Goal: Find contact information: Find contact information

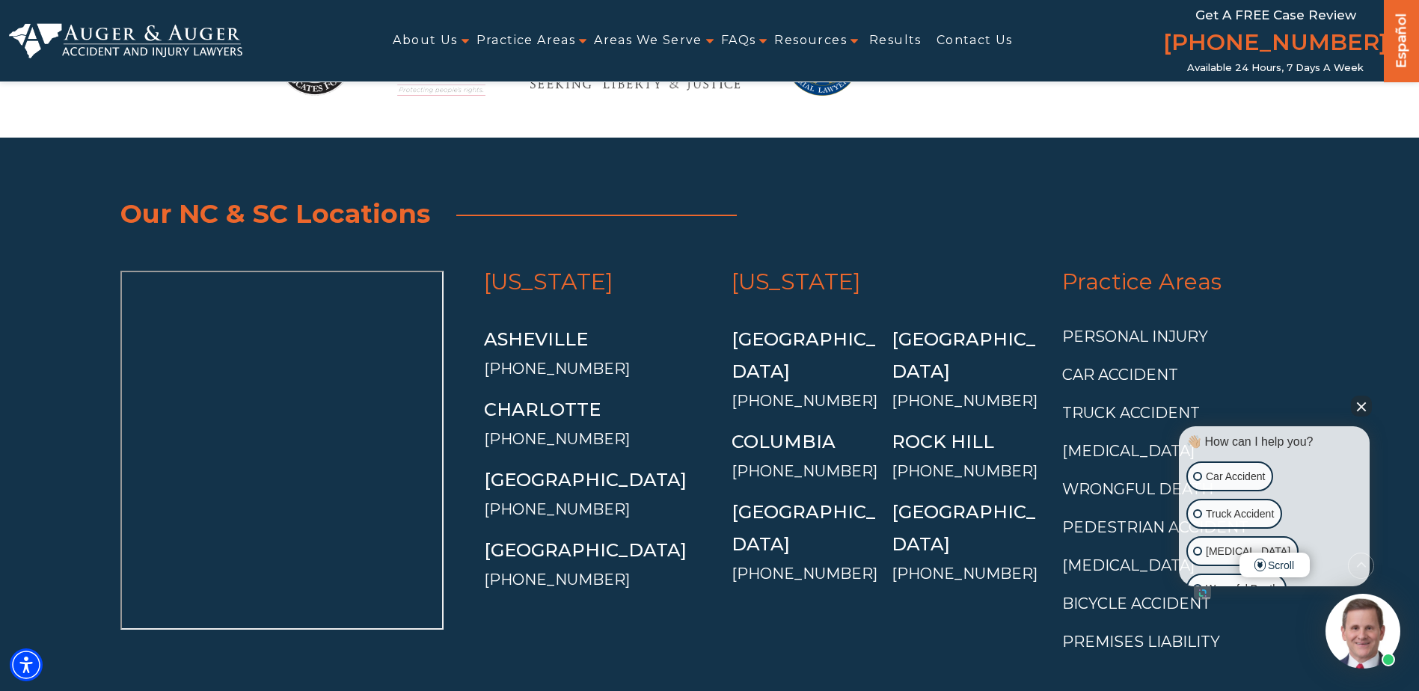
scroll to position [3515, 0]
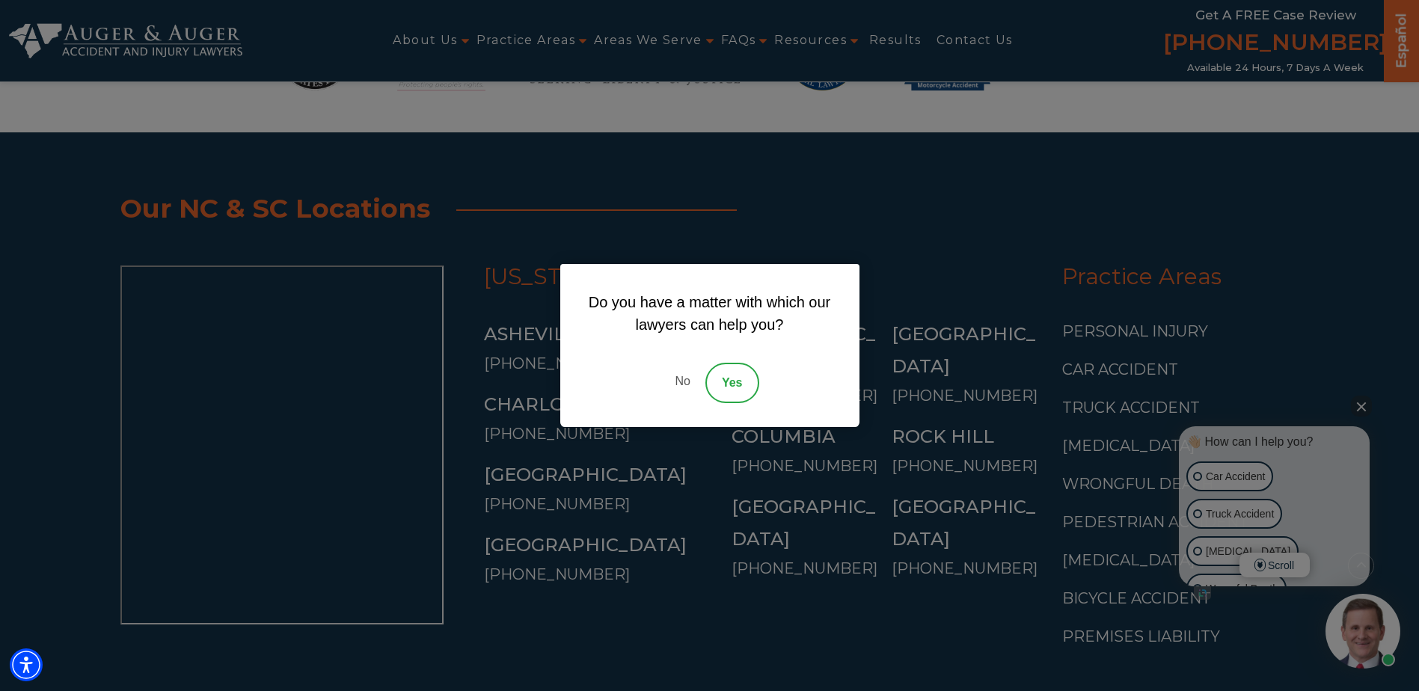
click at [693, 379] on link "No" at bounding box center [682, 383] width 45 height 40
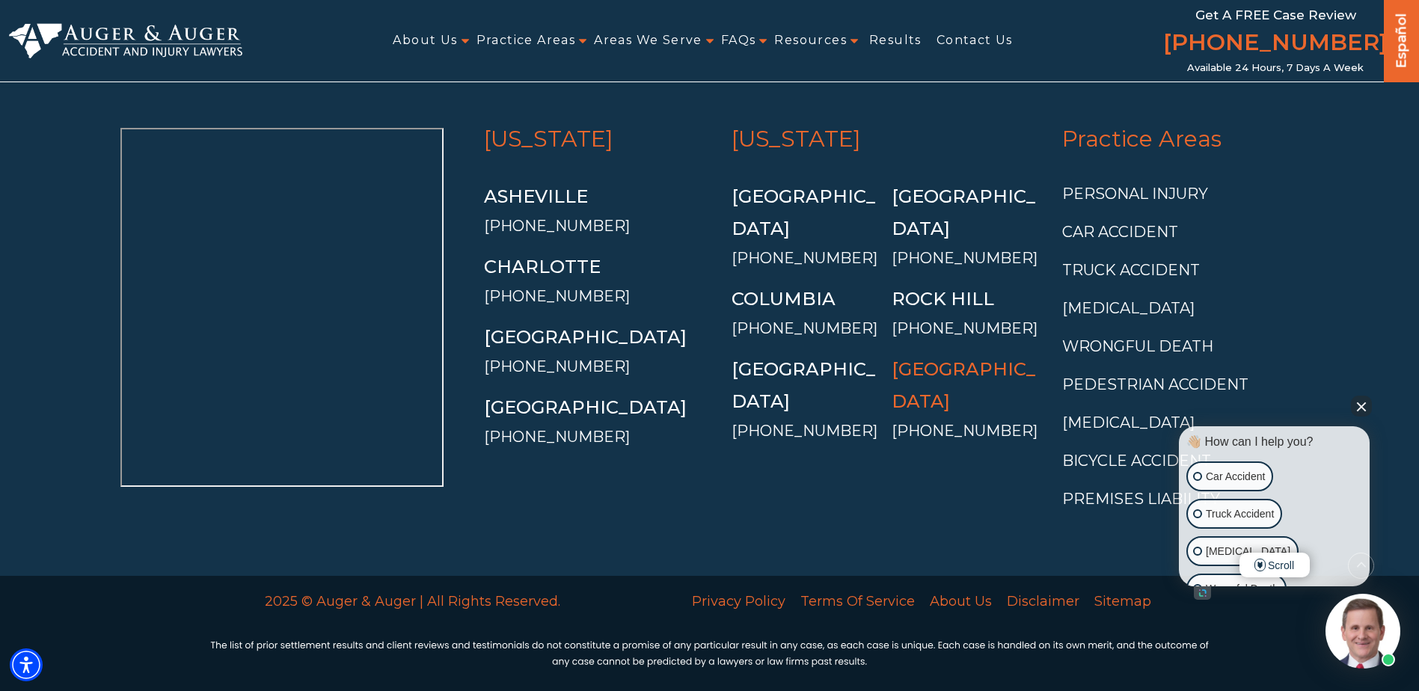
scroll to position [3665, 0]
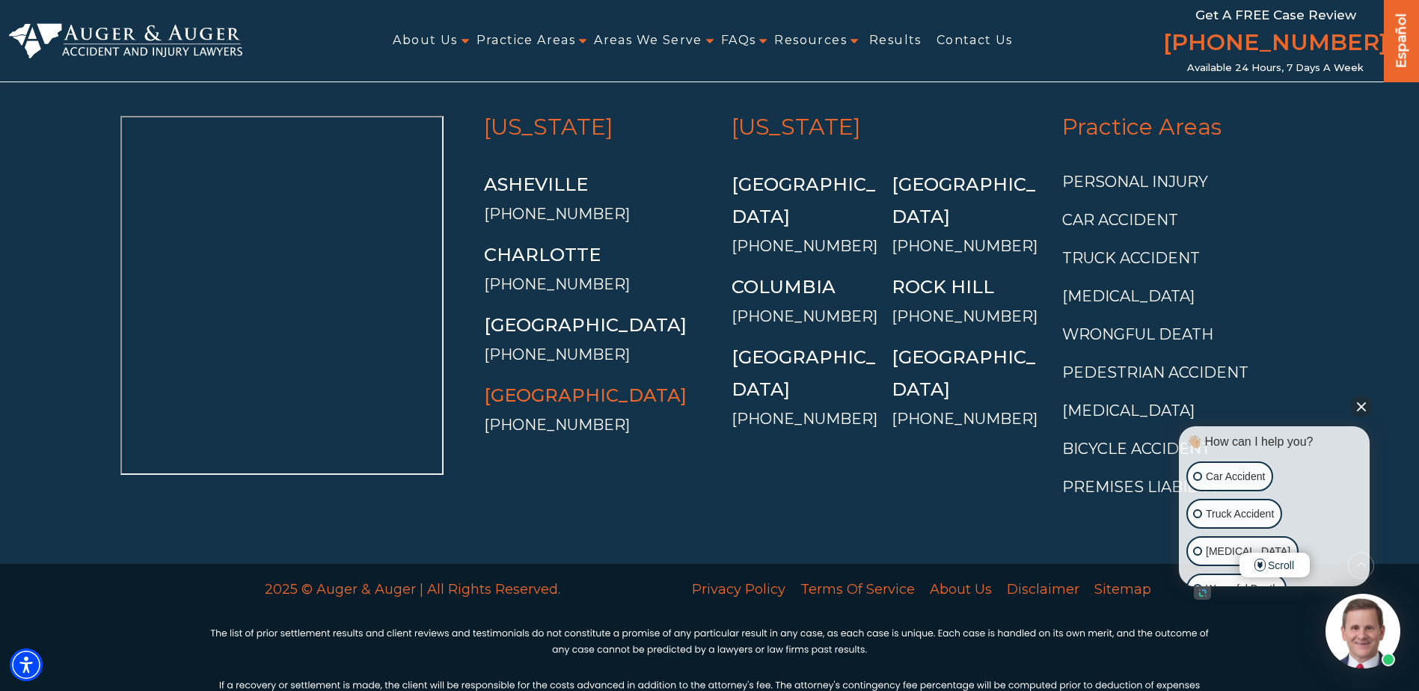
click at [517, 384] on link "[GEOGRAPHIC_DATA]" at bounding box center [585, 395] width 203 height 22
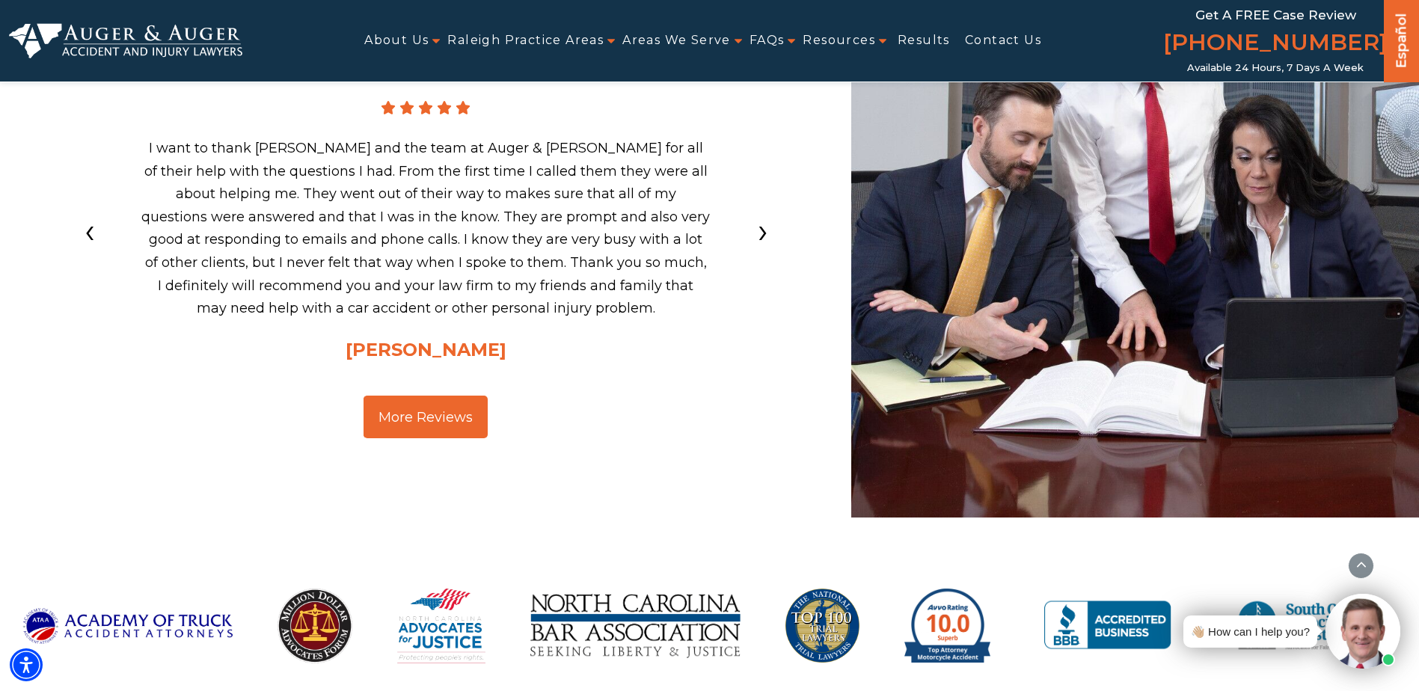
scroll to position [4039, 0]
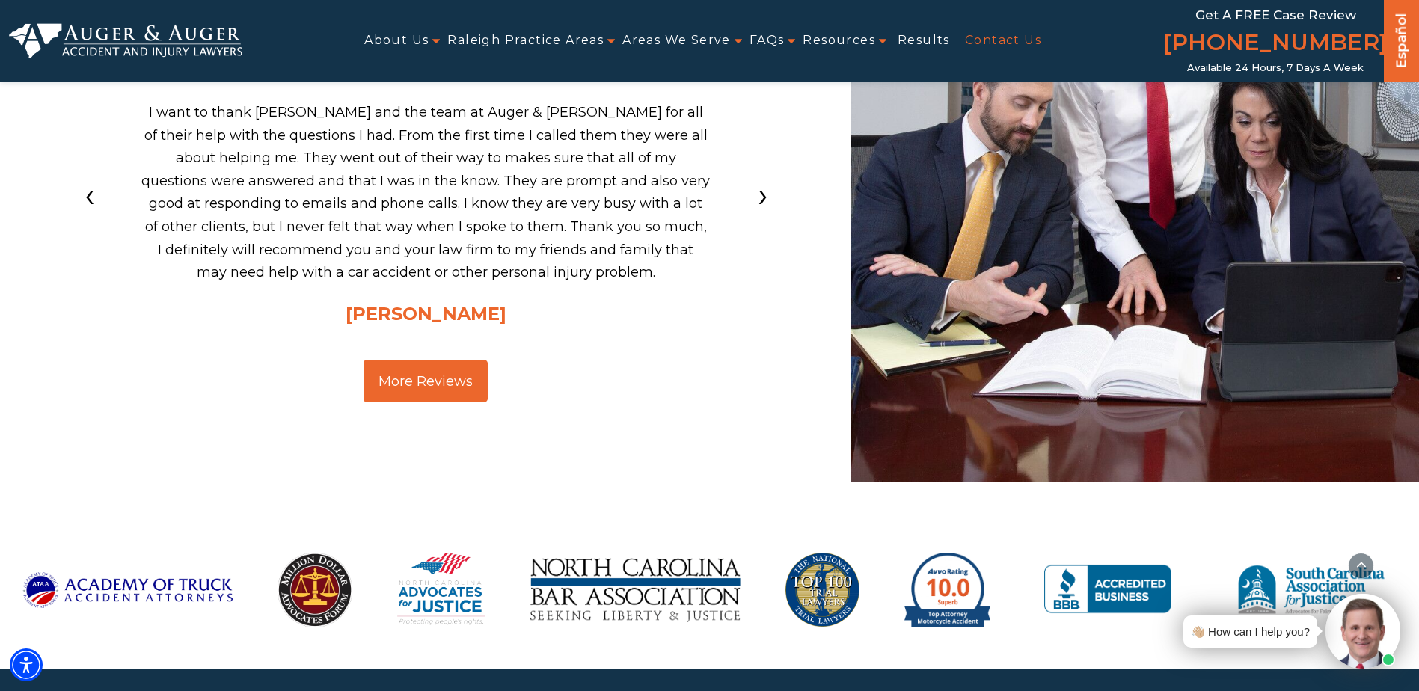
click at [991, 35] on link "Contact Us" at bounding box center [1003, 41] width 76 height 34
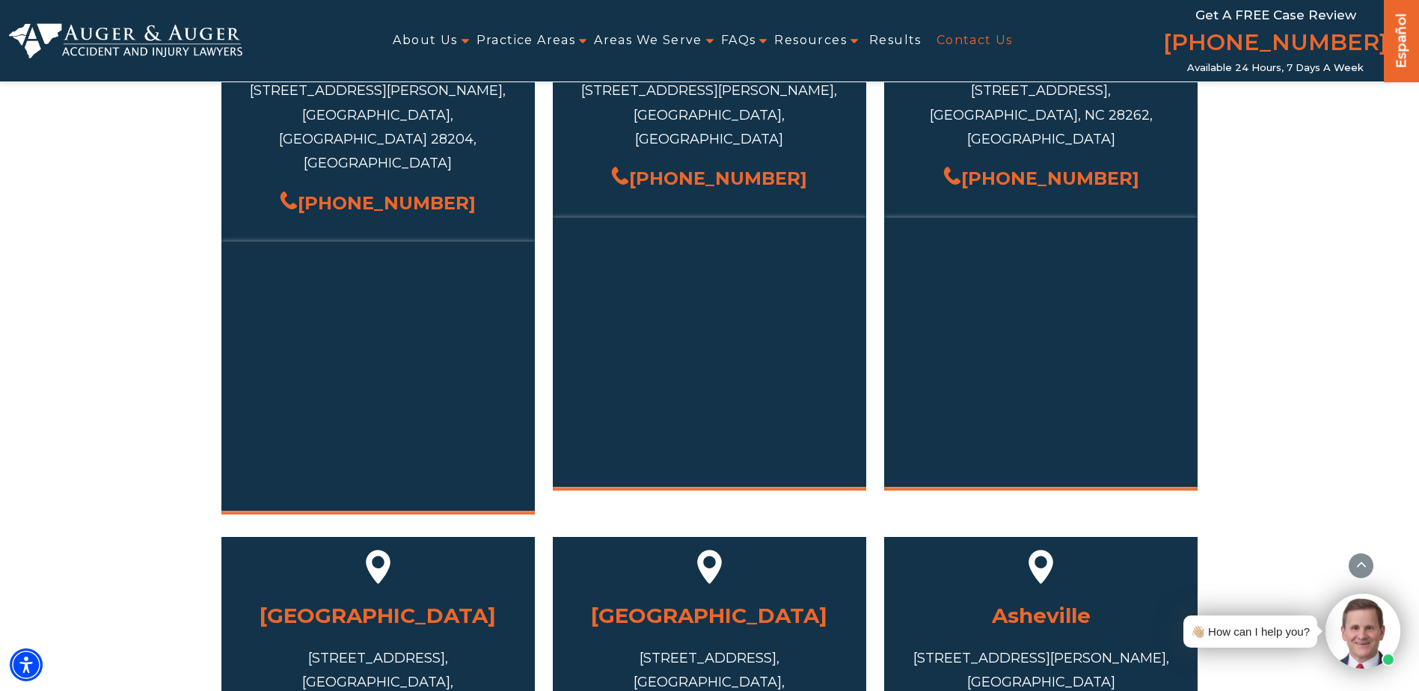
scroll to position [972, 0]
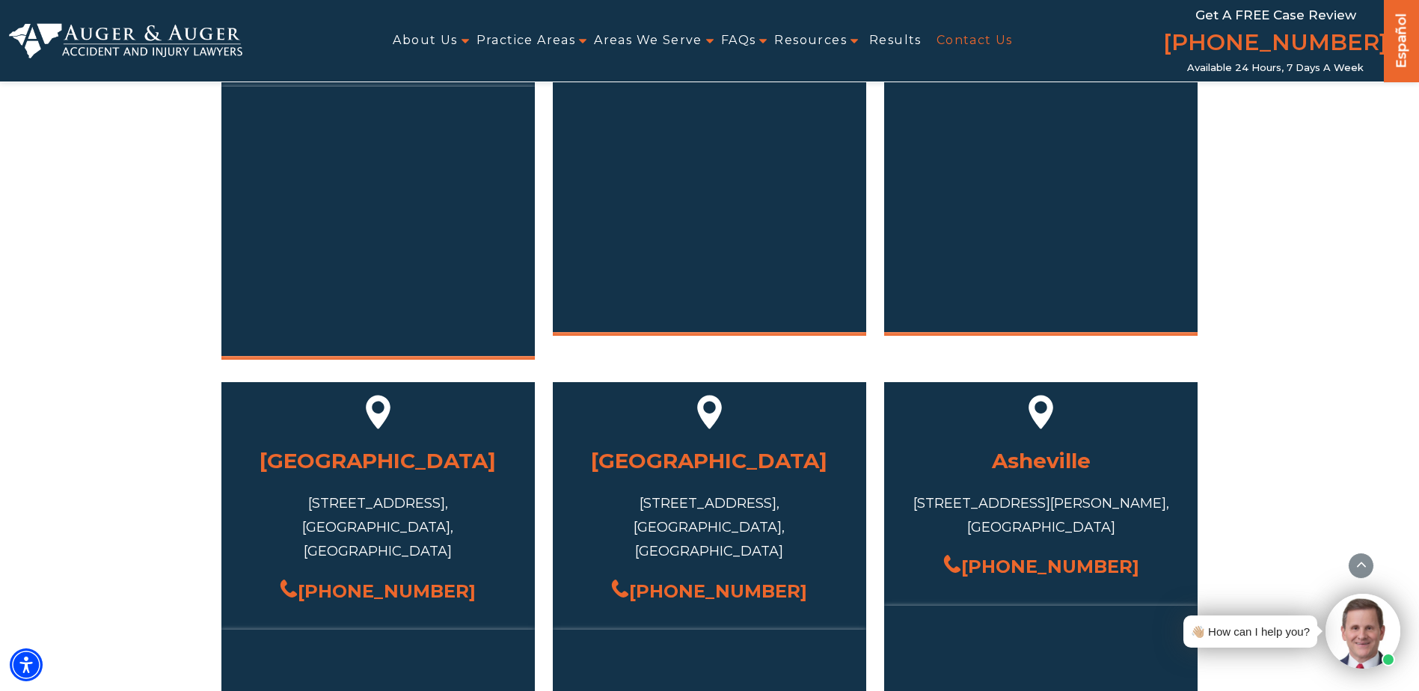
click at [381, 390] on icon at bounding box center [378, 412] width 34 height 45
drag, startPoint x: 465, startPoint y: 476, endPoint x: 263, endPoint y: 457, distance: 202.8
click at [263, 491] on div "4801 Glenwood Ave #200a, Raleigh, NC 27612, USA" at bounding box center [378, 527] width 269 height 73
copy div "4801 Glenwood Ave #200a, Raleigh, NC 27612, USA"
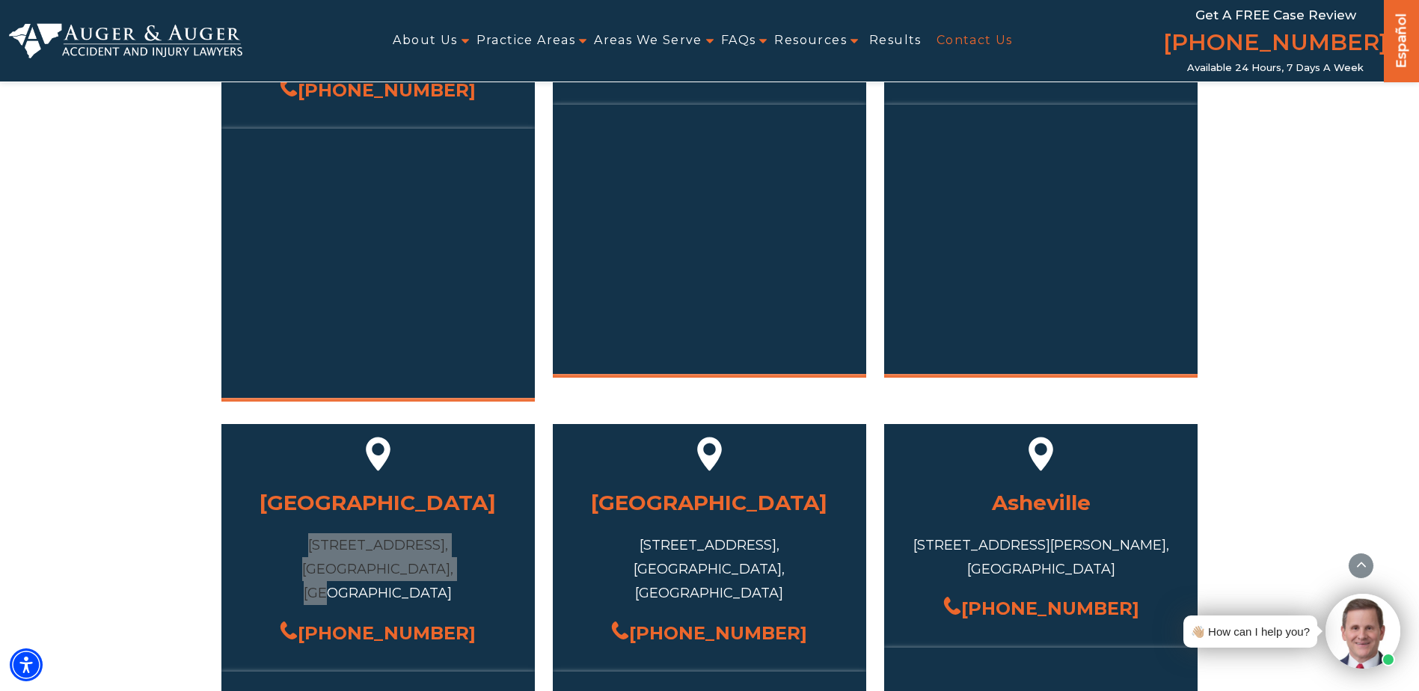
scroll to position [1047, 0]
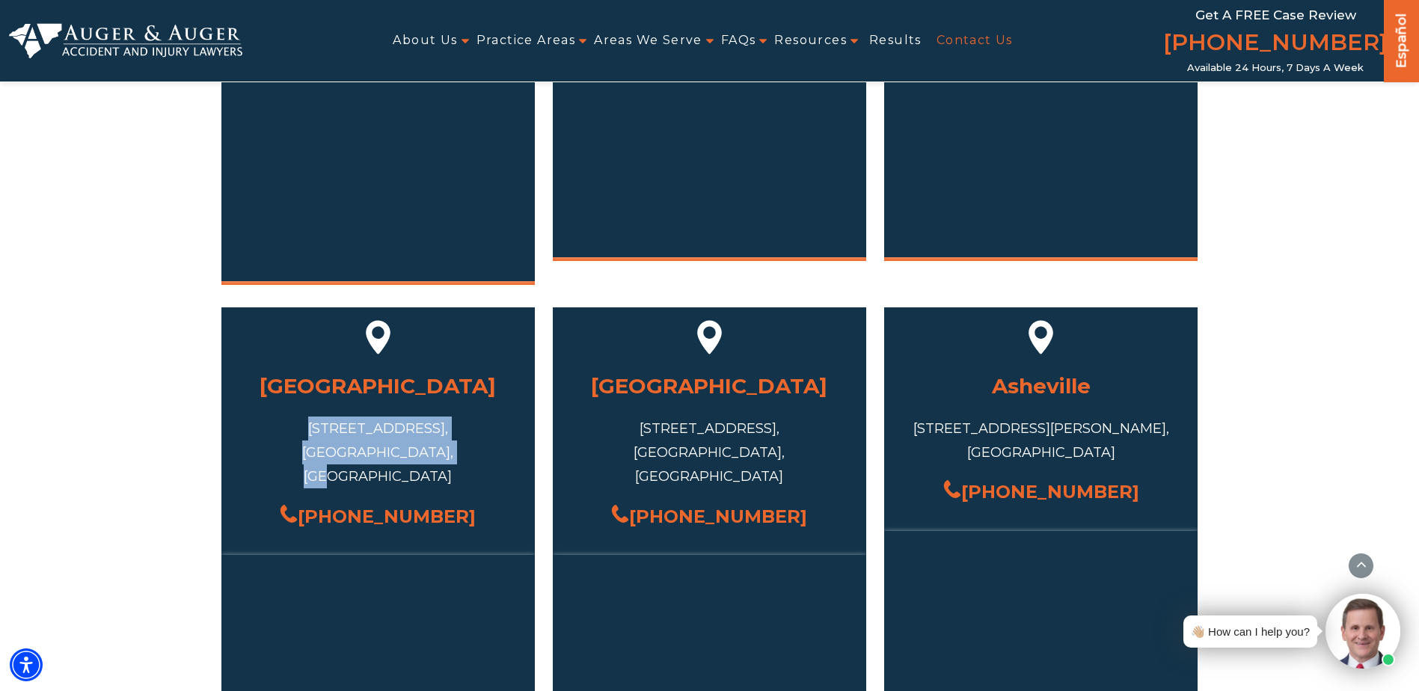
click at [477, 417] on div "4801 Glenwood Ave #200a, Raleigh, NC 27612, USA" at bounding box center [378, 453] width 269 height 73
drag, startPoint x: 473, startPoint y: 405, endPoint x: 271, endPoint y: 386, distance: 202.8
click at [269, 417] on div "4801 Glenwood Ave #200a, Raleigh, NC 27612, USA" at bounding box center [378, 453] width 269 height 73
copy div "4801 Glenwood Ave #200a, Raleigh, NC 27612, USA"
drag, startPoint x: 470, startPoint y: 460, endPoint x: 325, endPoint y: 464, distance: 145.2
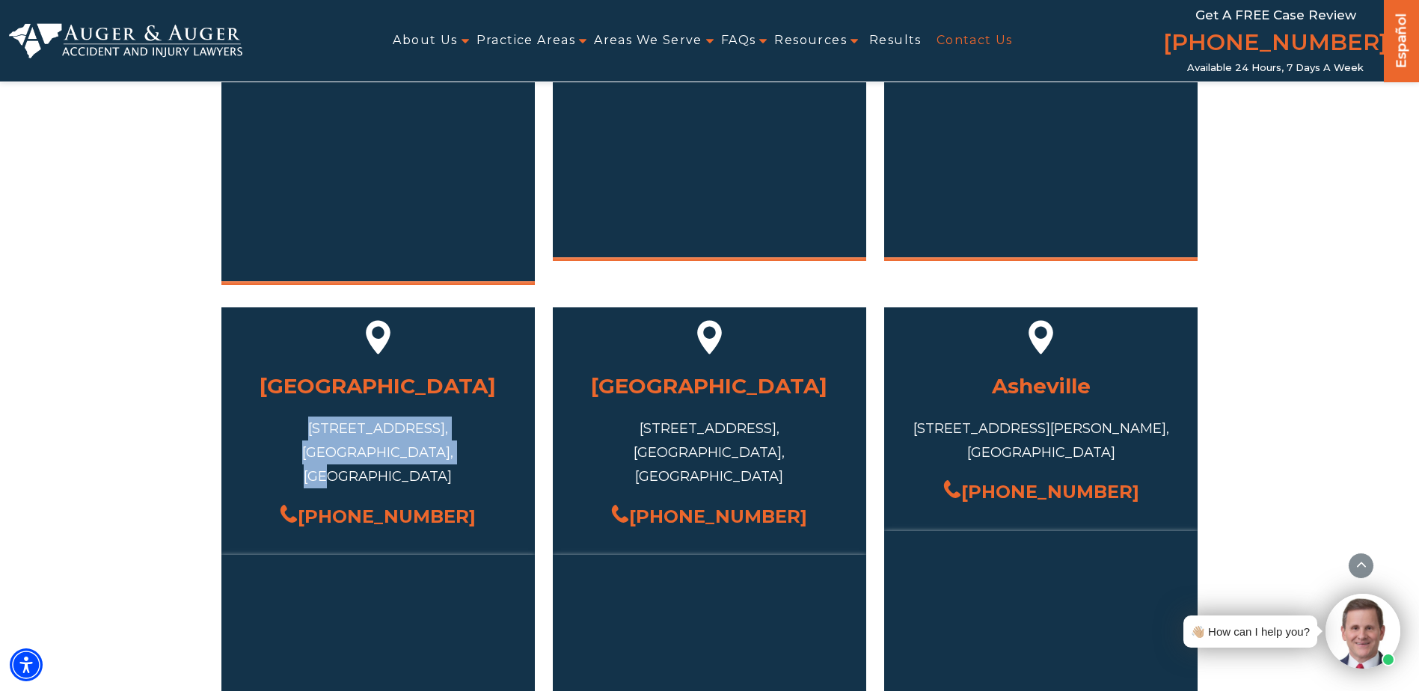
click at [325, 464] on div "Raleigh 4801 Glenwood Ave #200a, Raleigh, NC 27612, USA (919) 794-5308" at bounding box center [377, 461] width 313 height 188
copy link "[PHONE_NUMBER]"
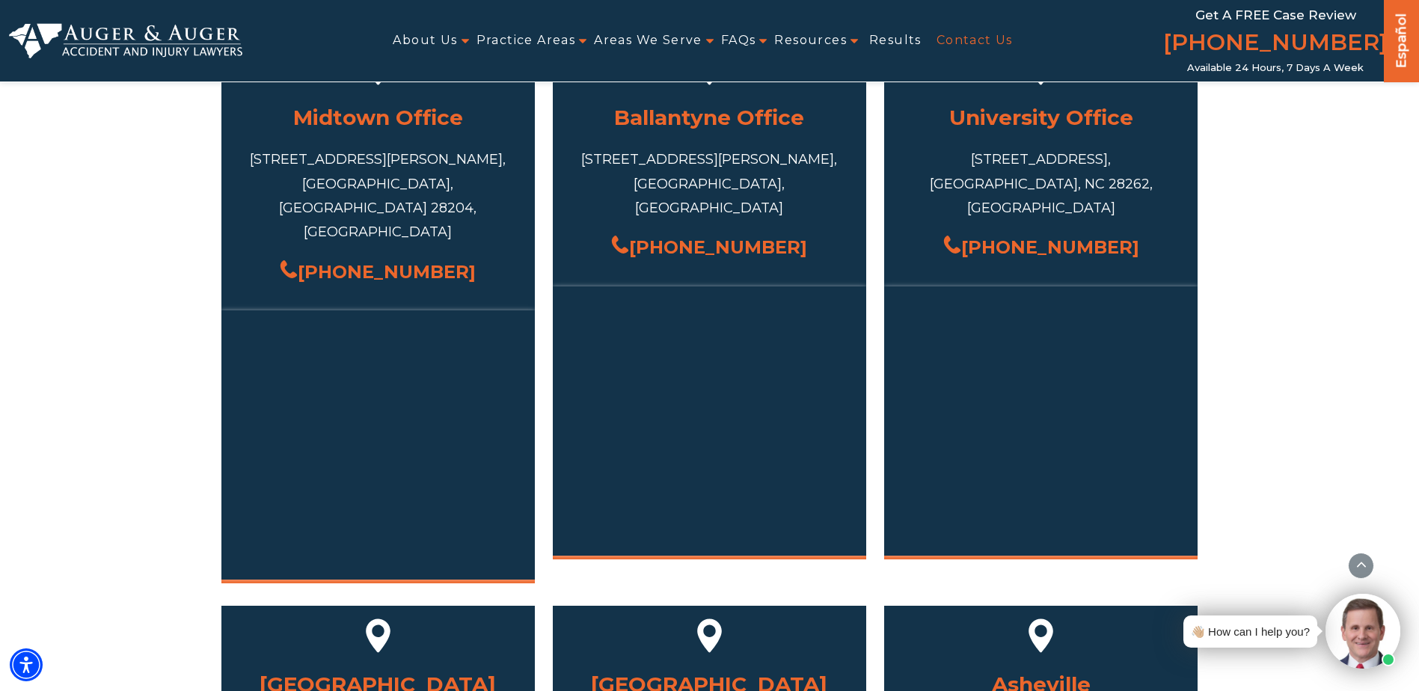
scroll to position [898, 0]
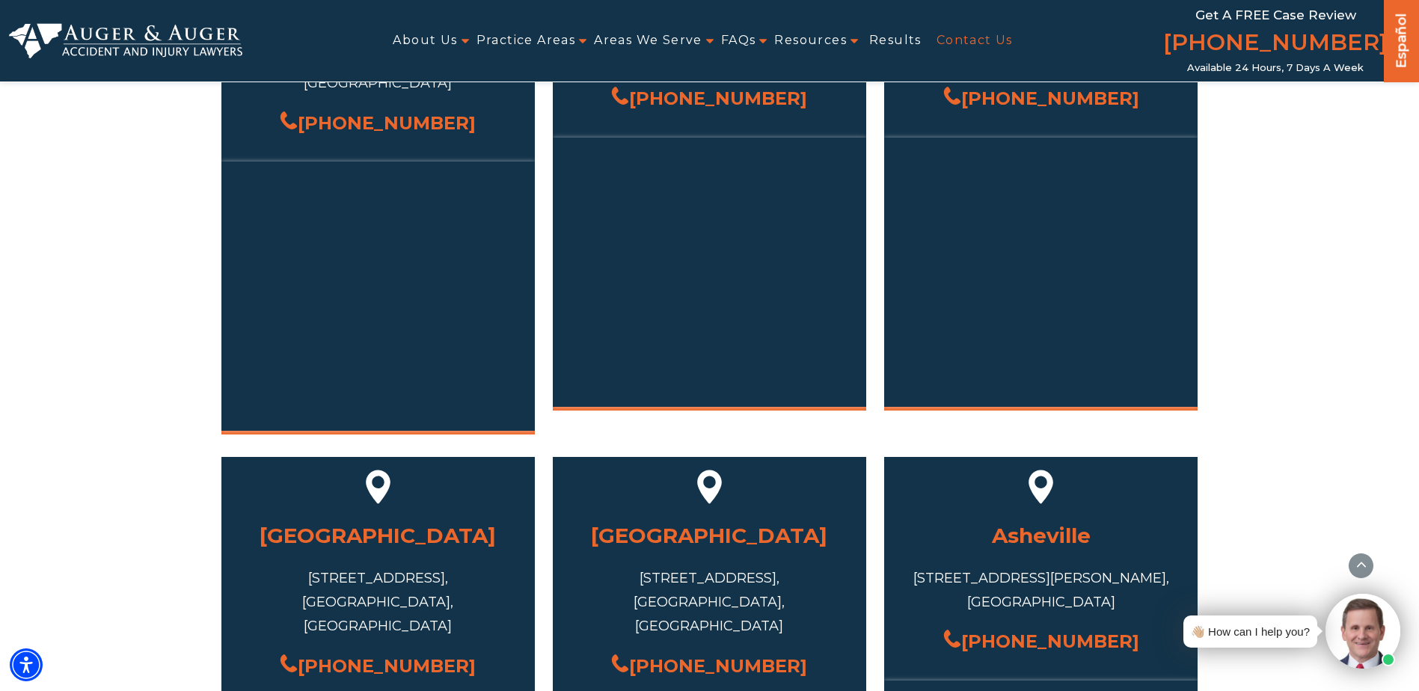
click at [346, 517] on h3 "[GEOGRAPHIC_DATA]" at bounding box center [378, 535] width 269 height 37
click at [393, 517] on h3 "[GEOGRAPHIC_DATA]" at bounding box center [378, 535] width 269 height 37
click at [371, 470] on use at bounding box center [378, 487] width 25 height 34
click at [381, 650] on link "[PHONE_NUMBER]" at bounding box center [378, 666] width 196 height 32
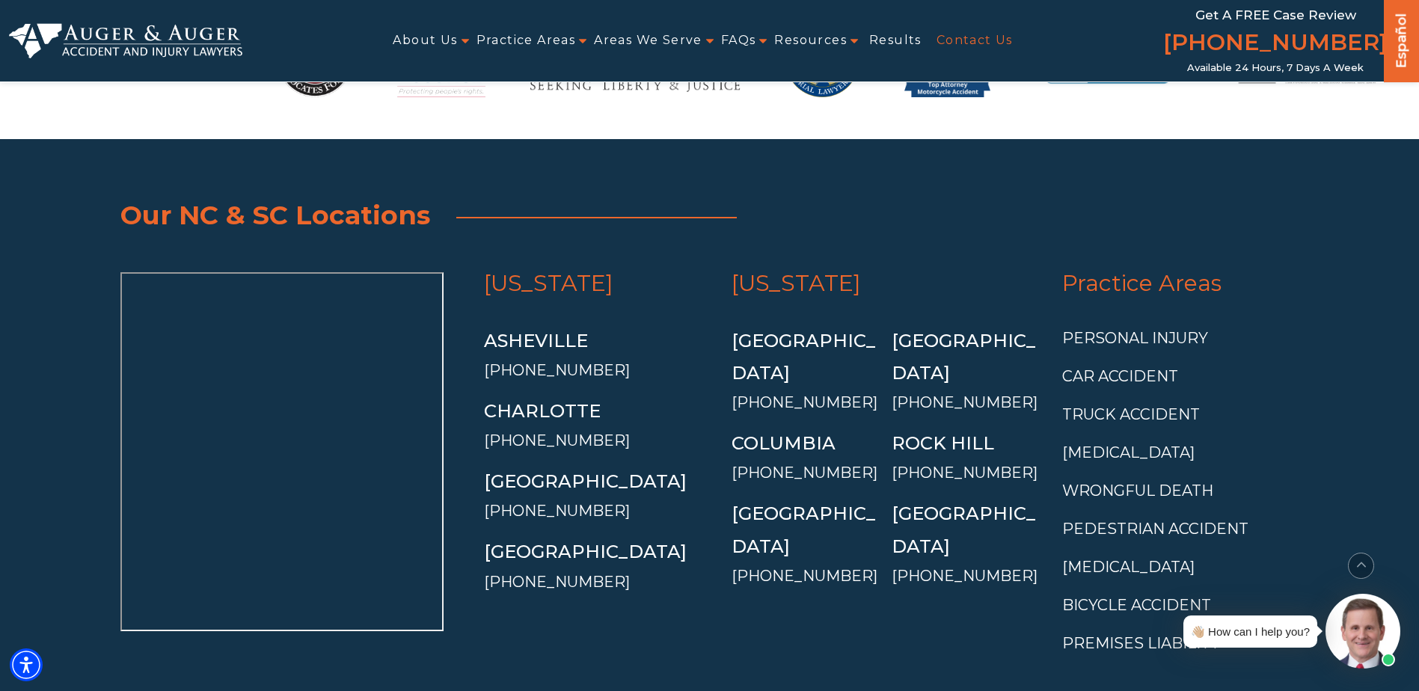
scroll to position [3253, 0]
